Goal: Transaction & Acquisition: Purchase product/service

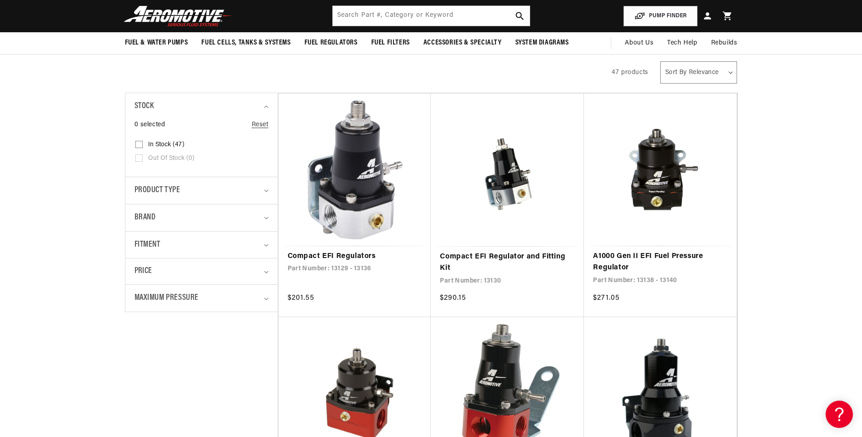
scroll to position [136, 0]
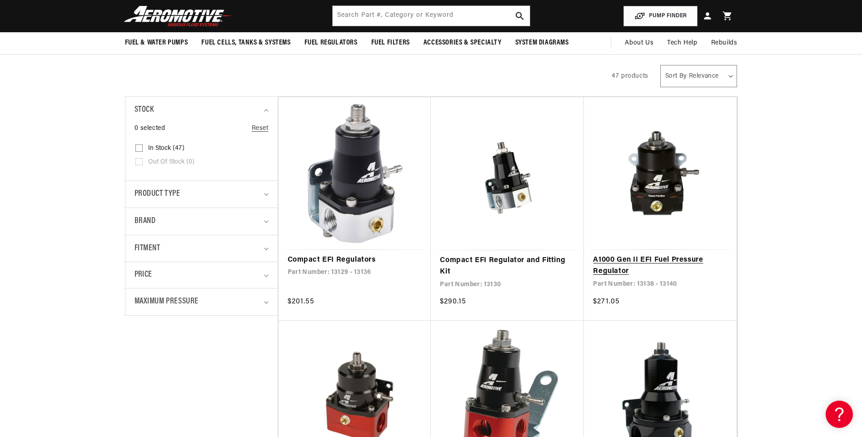
click at [663, 254] on link "A1000 Gen II EFI Fuel Pressure Regulator" at bounding box center [660, 265] width 134 height 23
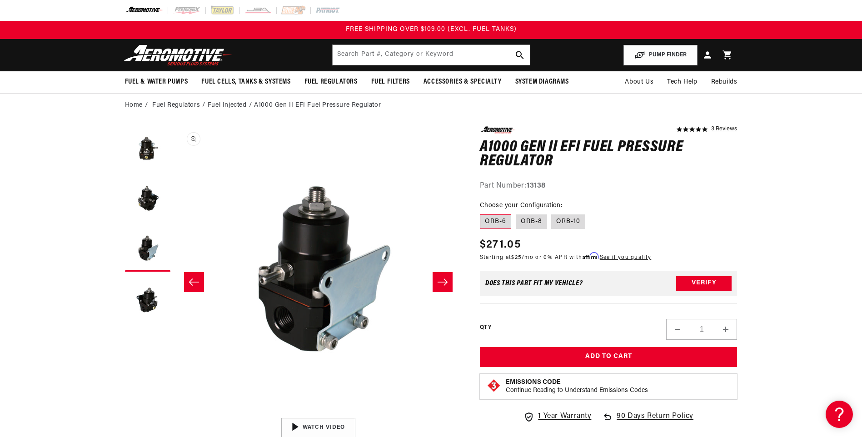
click at [174, 413] on button "Open media 3 in modal" at bounding box center [174, 413] width 0 height 0
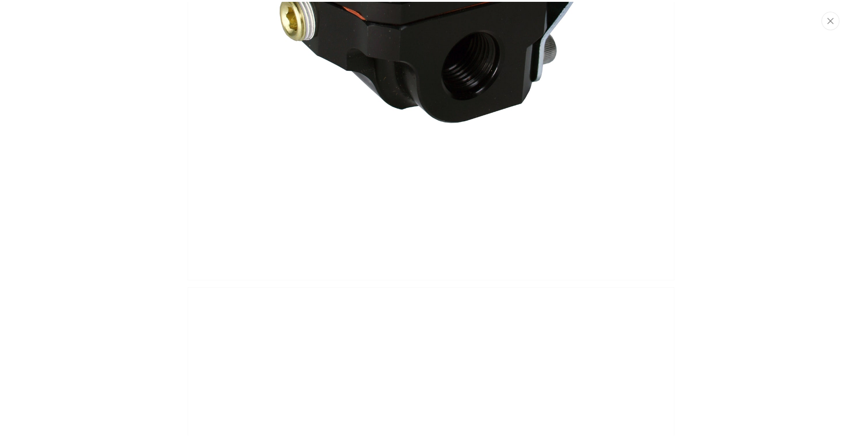
scroll to position [1642, 0]
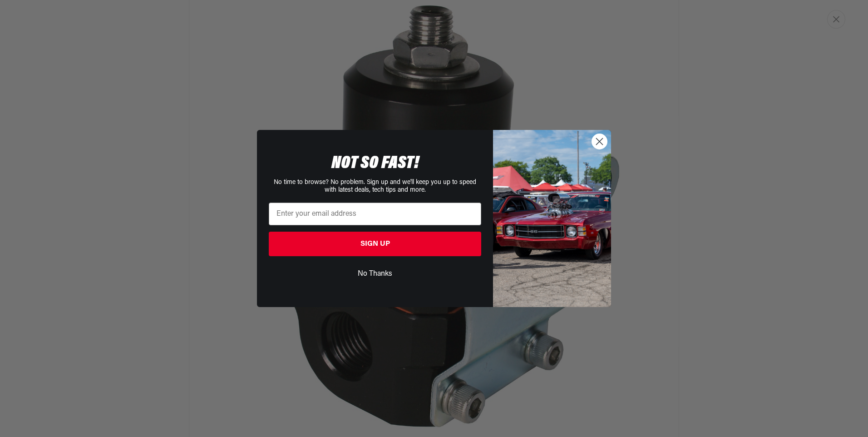
click at [600, 143] on icon "Close dialog" at bounding box center [600, 141] width 6 height 6
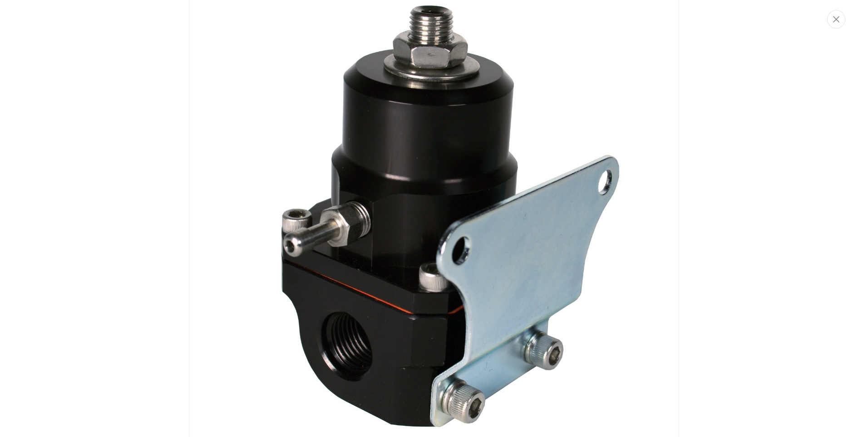
click at [838, 20] on icon "Close" at bounding box center [836, 19] width 6 height 7
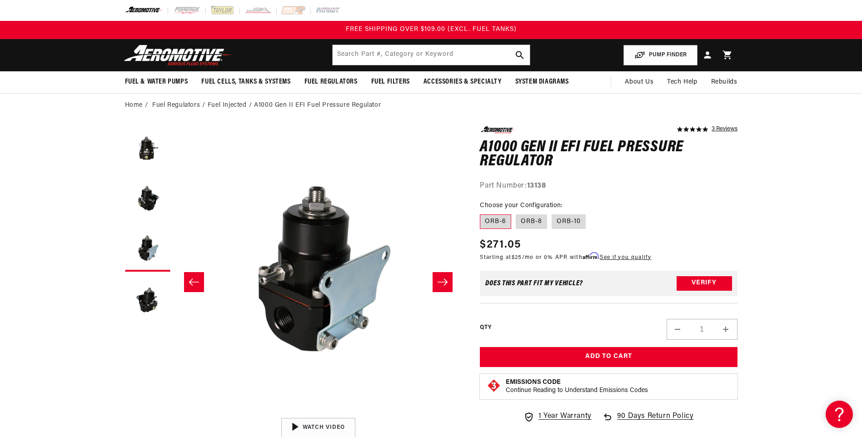
scroll to position [0, 574]
click at [494, 219] on label "ORB-6" at bounding box center [495, 221] width 31 height 15
click at [482, 213] on input "ORB-6" at bounding box center [482, 213] width 0 height 0
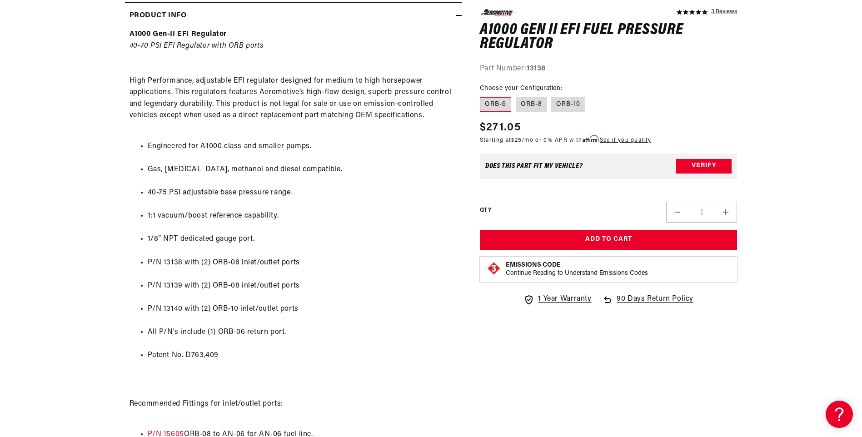
scroll to position [454, 0]
